Goal: Task Accomplishment & Management: Manage account settings

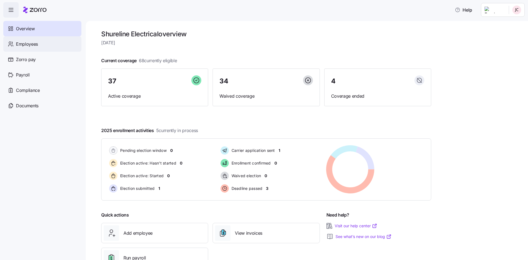
click at [24, 48] on div "Employees" at bounding box center [42, 43] width 78 height 15
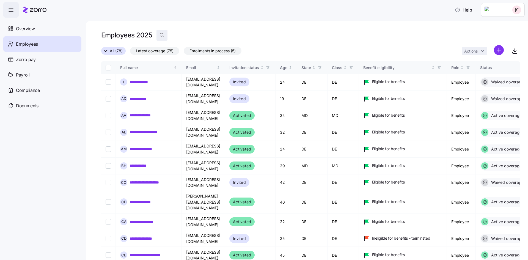
click at [162, 33] on icon "button" at bounding box center [161, 34] width 5 height 5
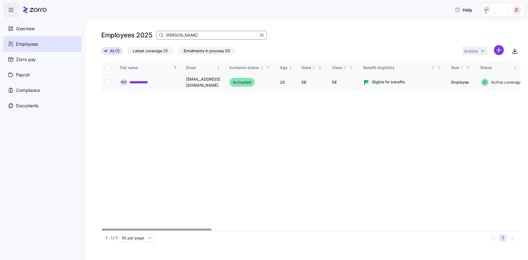
type input "[PERSON_NAME]"
click at [145, 82] on link "**********" at bounding box center [143, 81] width 28 height 5
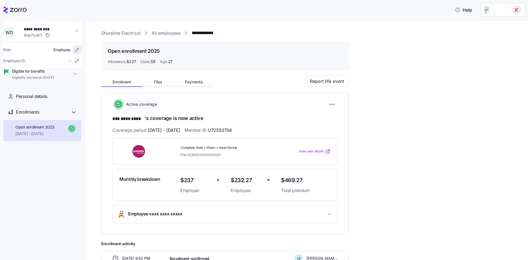
click at [74, 51] on icon "button" at bounding box center [76, 49] width 5 height 5
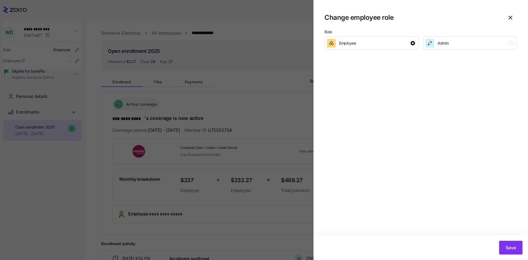
click at [283, 30] on div at bounding box center [264, 130] width 528 height 260
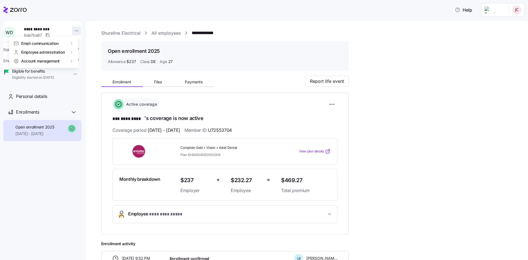
click at [71, 32] on html "**********" at bounding box center [264, 128] width 528 height 257
click at [95, 52] on div "Terminate employee" at bounding box center [98, 52] width 37 height 6
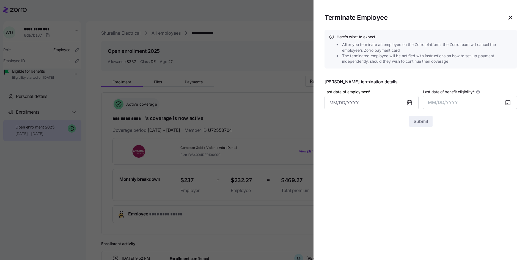
click at [410, 104] on icon at bounding box center [409, 103] width 4 height 4
click at [409, 103] on icon at bounding box center [409, 103] width 4 height 4
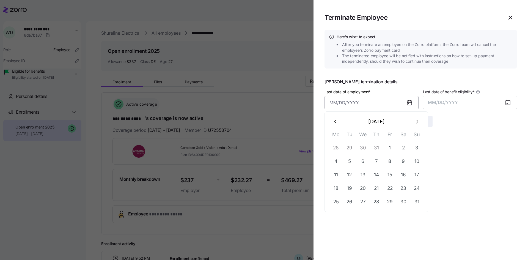
click at [384, 106] on input "Last date of employment *" at bounding box center [371, 102] width 94 height 13
click at [350, 177] on button "12" at bounding box center [349, 174] width 13 height 13
type input "[DATE]"
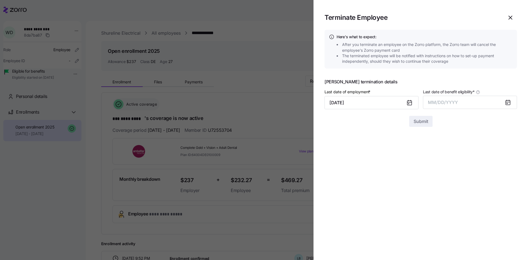
click at [505, 104] on icon at bounding box center [507, 102] width 7 height 7
click at [509, 104] on icon at bounding box center [508, 102] width 4 height 4
click at [462, 103] on button "MM/DD/YYYY" at bounding box center [470, 102] width 94 height 13
click at [478, 165] on button "Aug" at bounding box center [474, 163] width 31 height 13
click at [425, 121] on span "Submit" at bounding box center [420, 121] width 15 height 7
